Goal: Check status

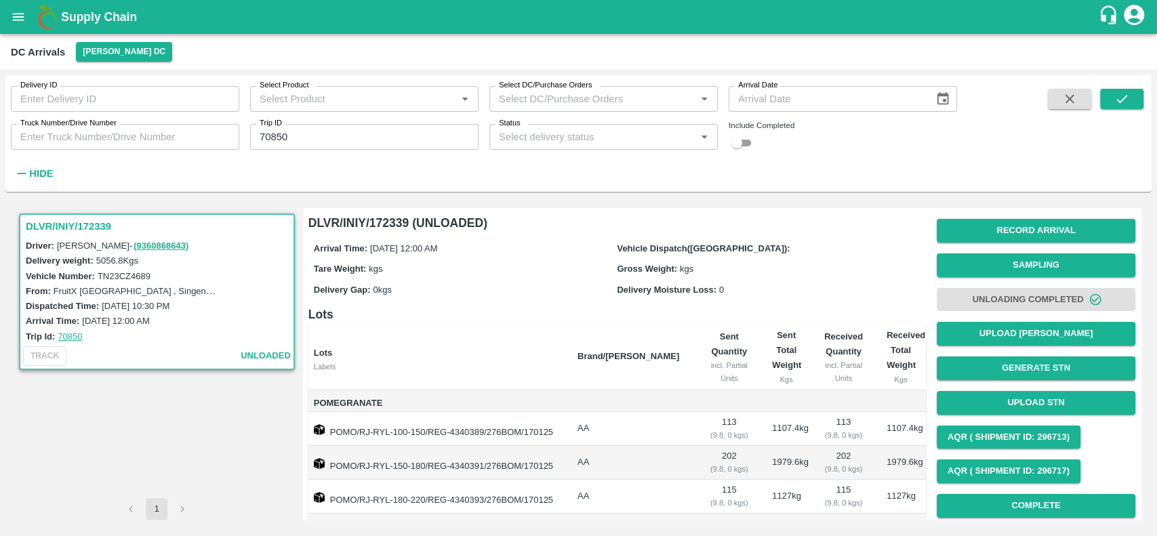
click at [14, 19] on icon "open drawer" at bounding box center [18, 16] width 15 height 15
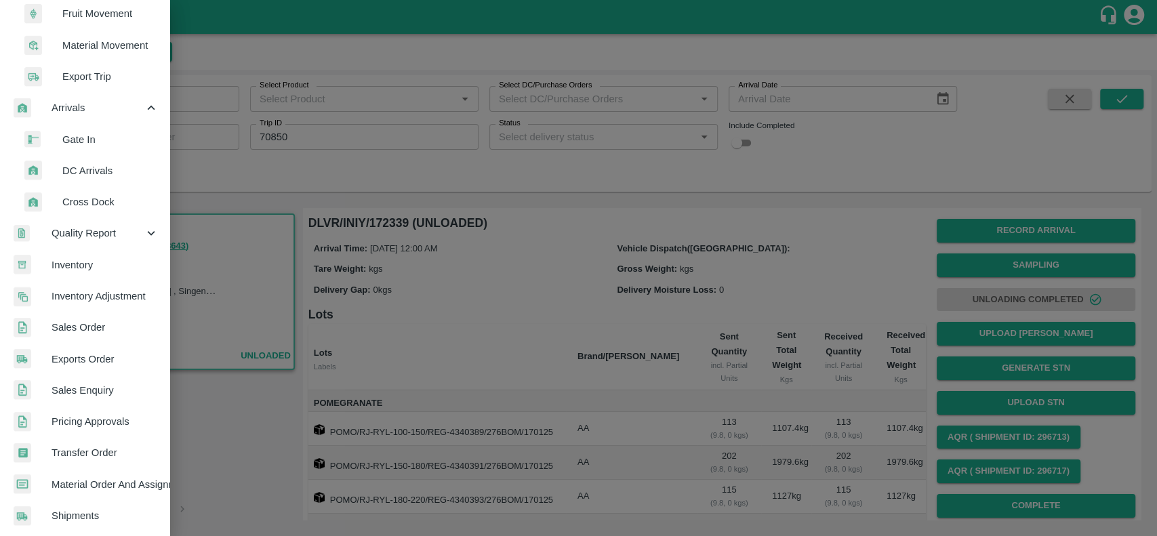
scroll to position [200, 0]
click at [61, 329] on span "Sales Order" at bounding box center [105, 326] width 107 height 15
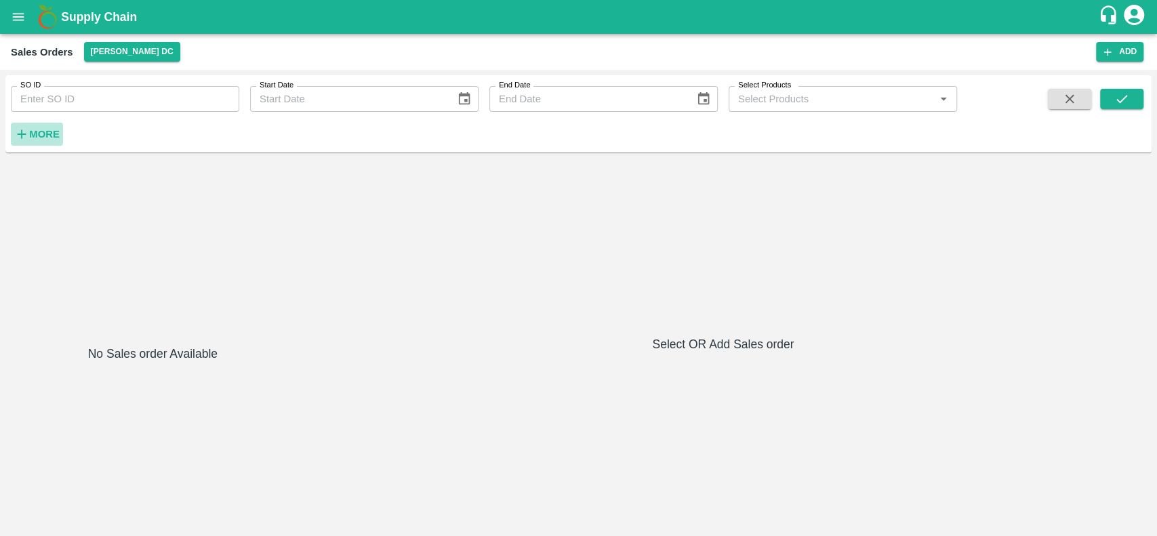
click at [41, 132] on strong "More" at bounding box center [44, 134] width 30 height 11
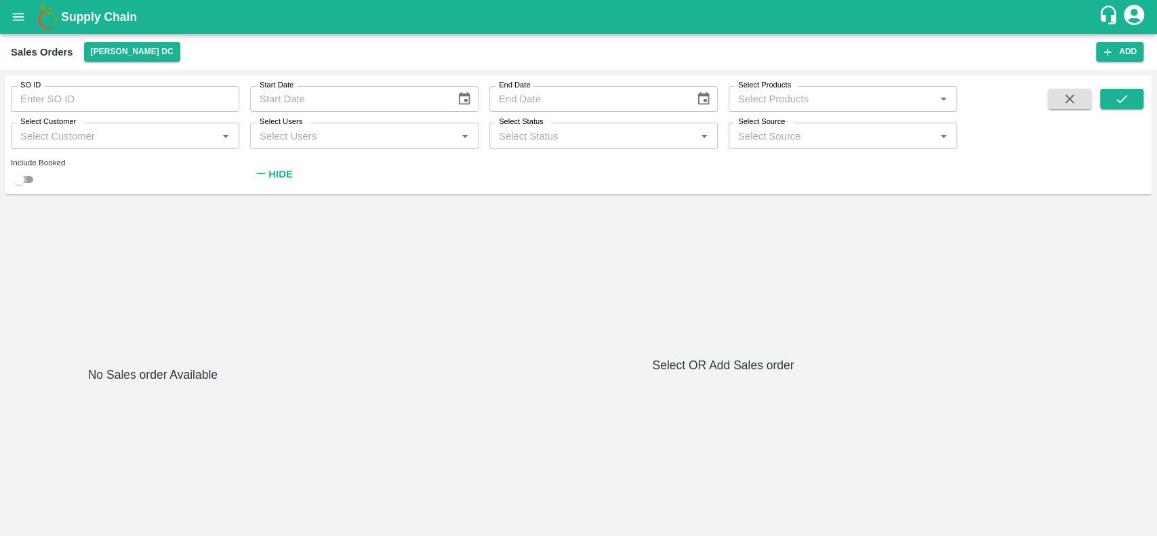
click at [31, 176] on input "checkbox" at bounding box center [19, 179] width 49 height 16
checkbox input "true"
click at [1111, 104] on button "submit" at bounding box center [1121, 99] width 43 height 20
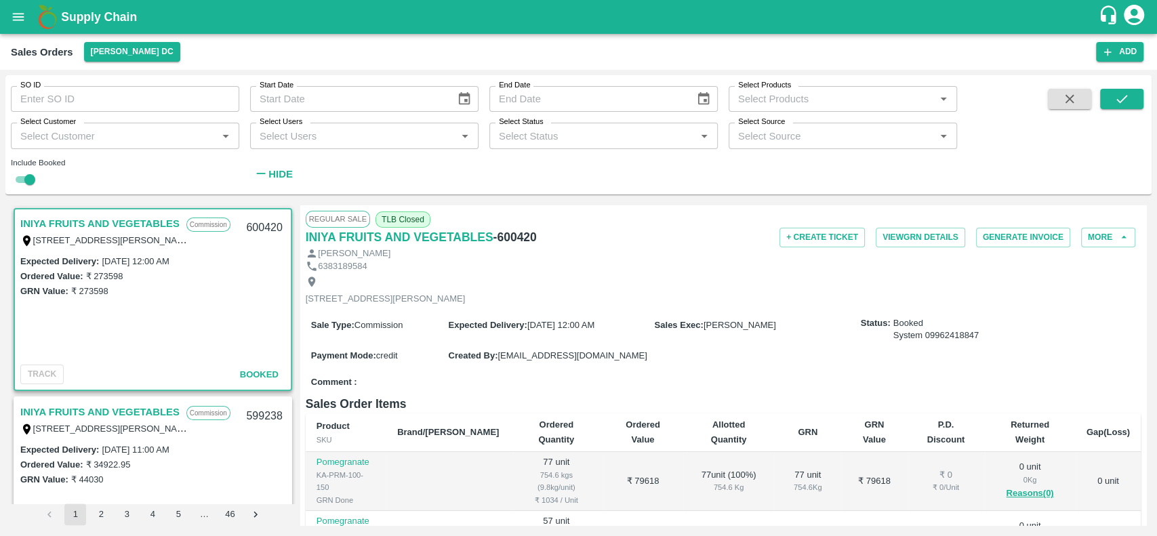
click at [102, 222] on link "INIYA FRUITS AND VEGETABLES" at bounding box center [99, 224] width 159 height 18
click at [876, 233] on button "View GRN Details" at bounding box center [920, 238] width 89 height 20
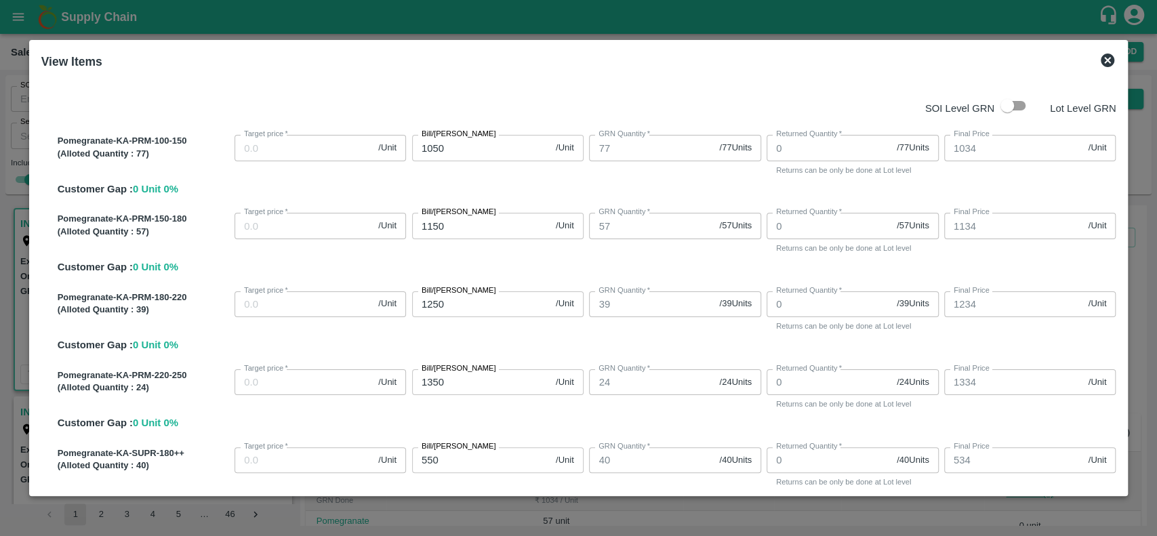
click at [1105, 61] on icon at bounding box center [1108, 61] width 14 height 14
